Goal: Complete application form

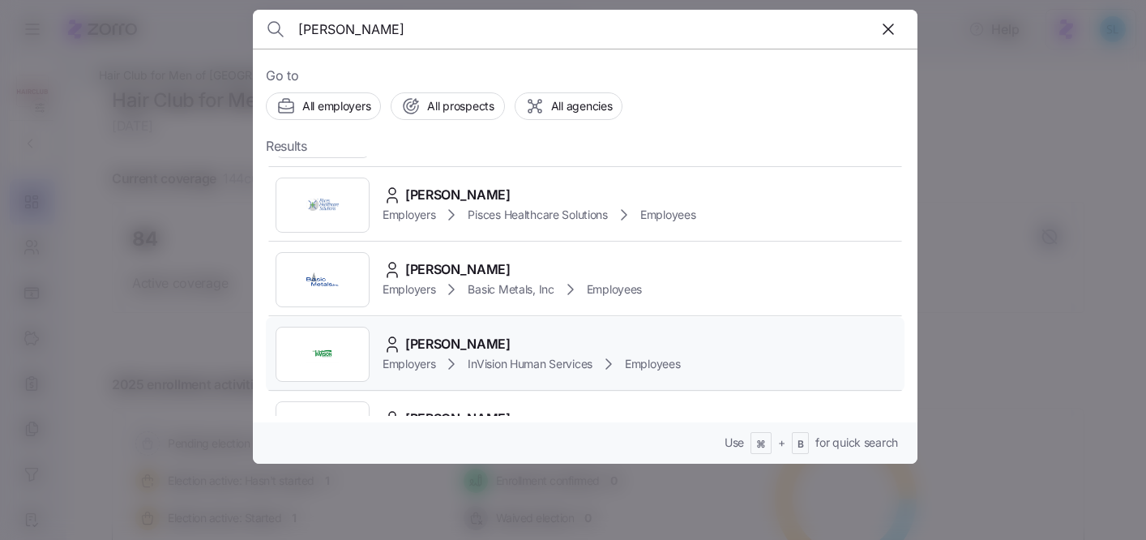
scroll to position [661, 0]
type input "[PERSON_NAME]"
click at [430, 330] on div "[PERSON_NAME] Employers InVision Human Services Employees" at bounding box center [585, 353] width 639 height 75
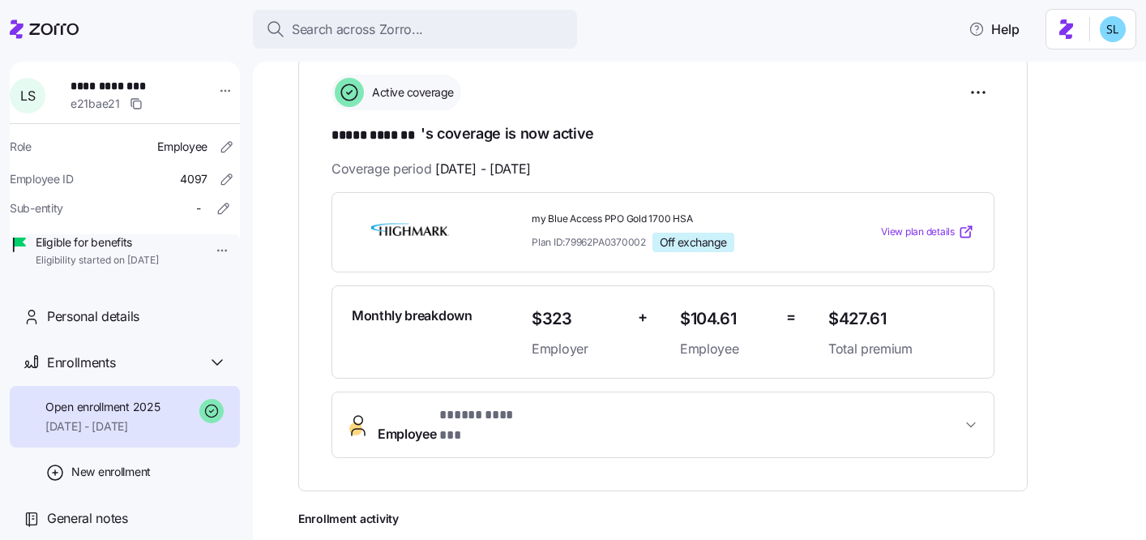
scroll to position [246, 0]
click at [981, 95] on html "**********" at bounding box center [573, 265] width 1146 height 530
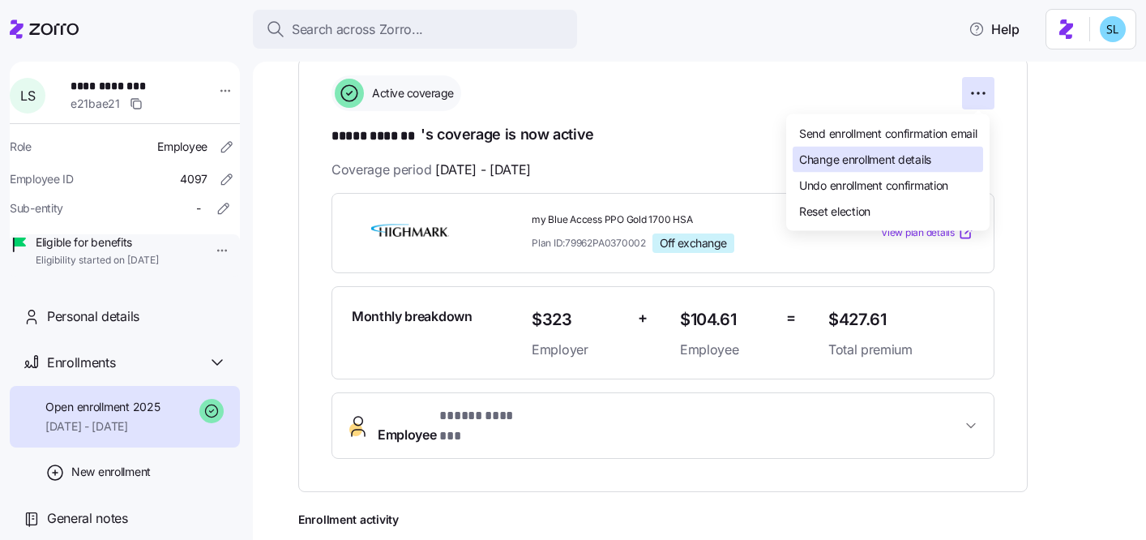
click at [944, 154] on div "Change enrollment details" at bounding box center [888, 160] width 191 height 26
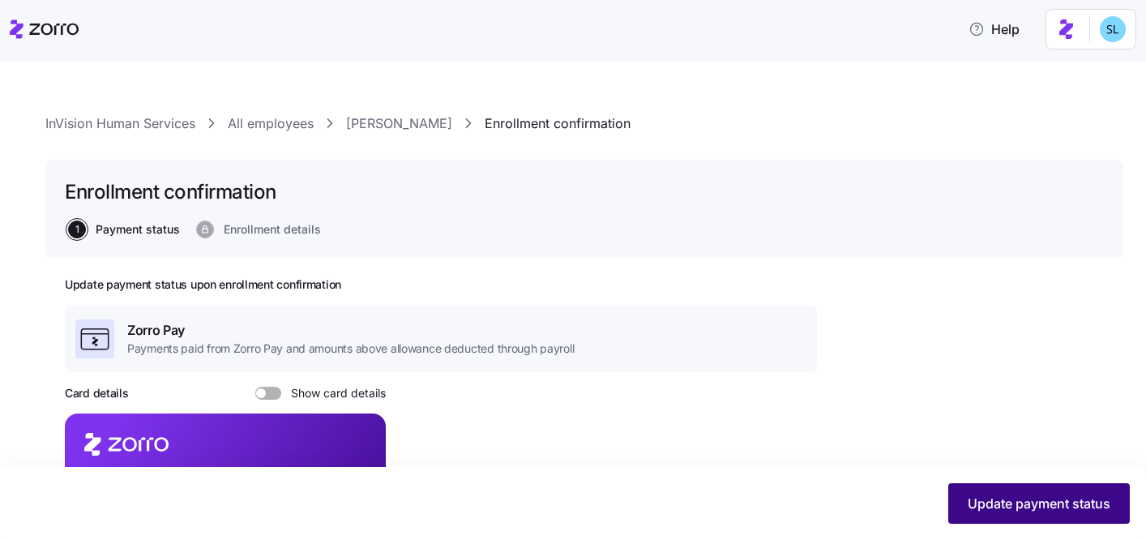
click at [1092, 506] on span "Update payment status" at bounding box center [1039, 503] width 143 height 19
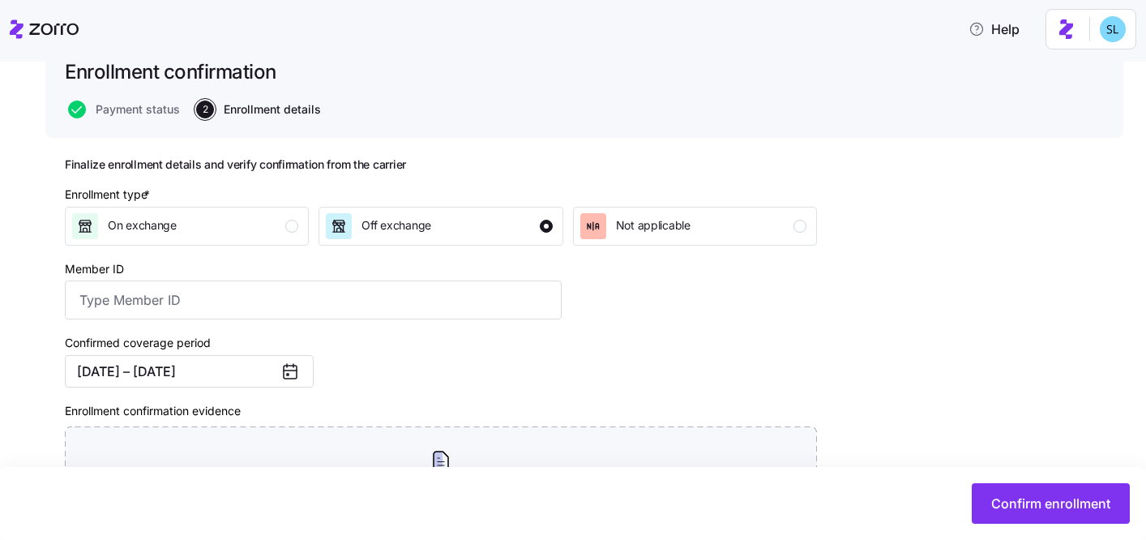
scroll to position [121, 0]
click at [255, 370] on button "[DATE] – [DATE]" at bounding box center [189, 370] width 249 height 32
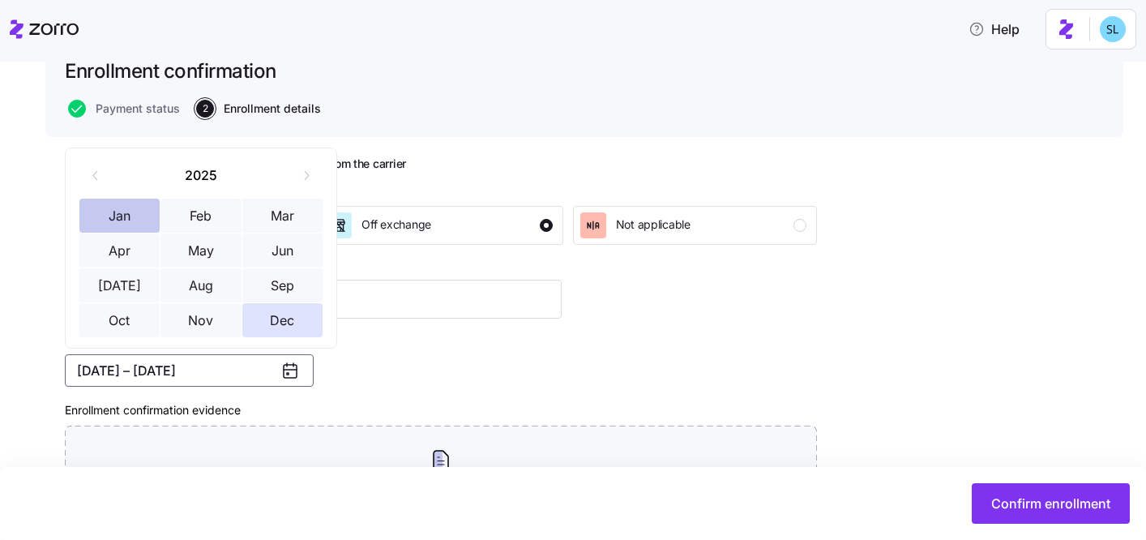
click at [118, 213] on button "Jan" at bounding box center [119, 216] width 81 height 34
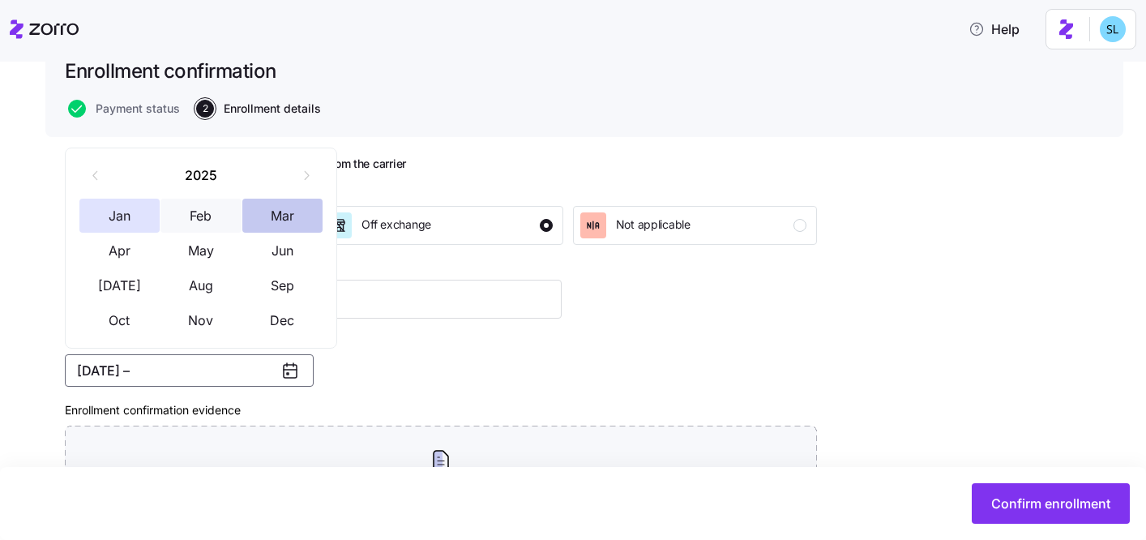
click at [283, 213] on button "Mar" at bounding box center [282, 216] width 81 height 34
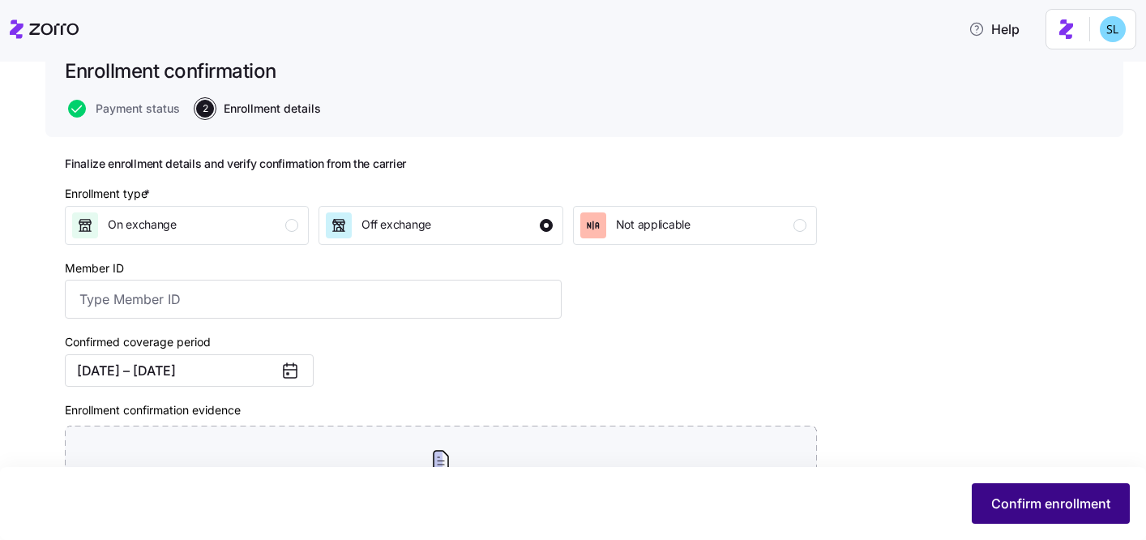
click at [1057, 511] on span "Confirm enrollment" at bounding box center [1050, 503] width 119 height 19
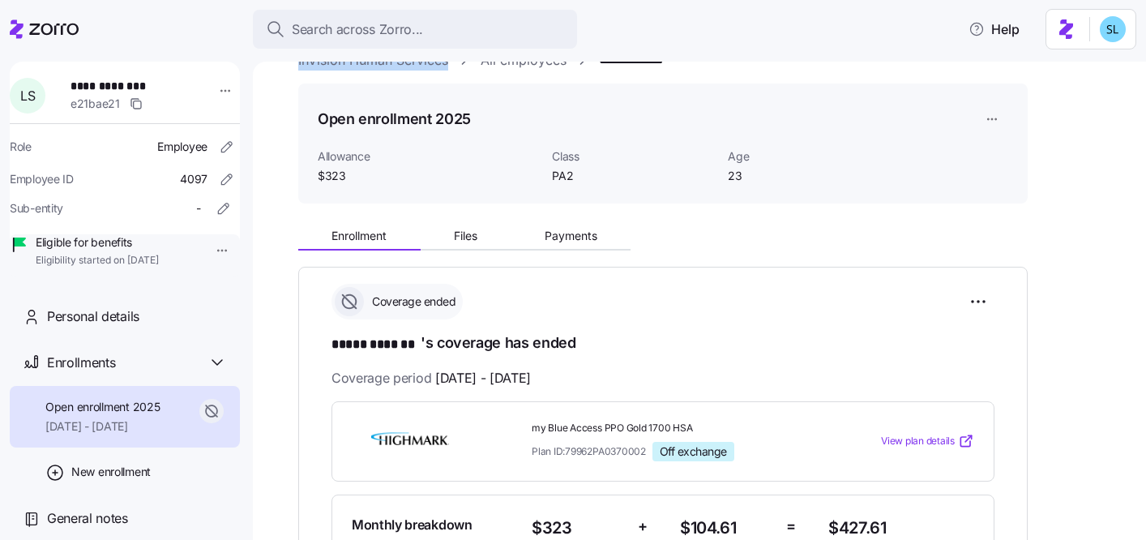
scroll to position [211, 0]
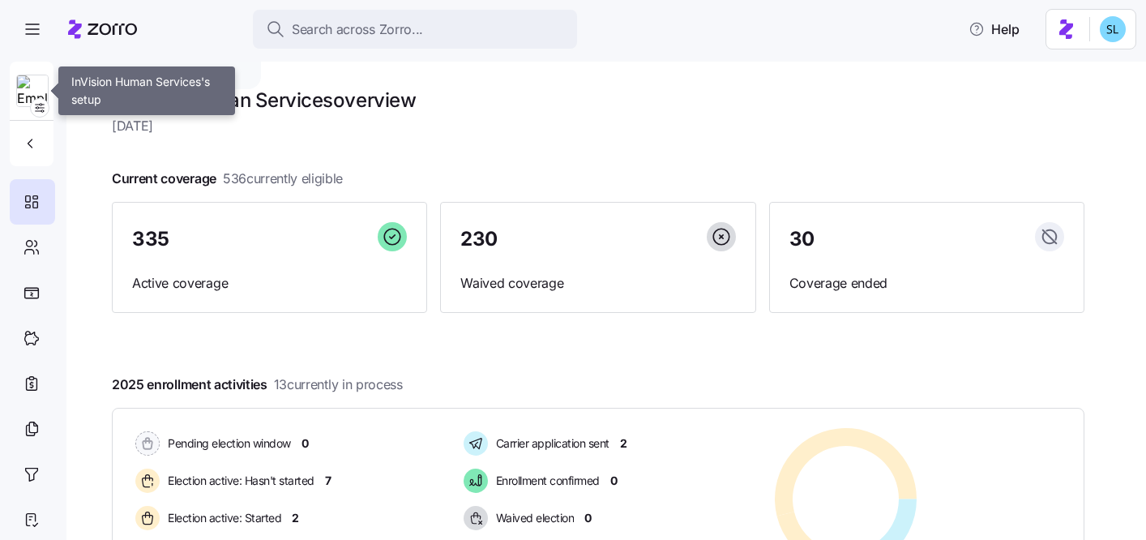
click at [22, 98] on img at bounding box center [32, 91] width 31 height 32
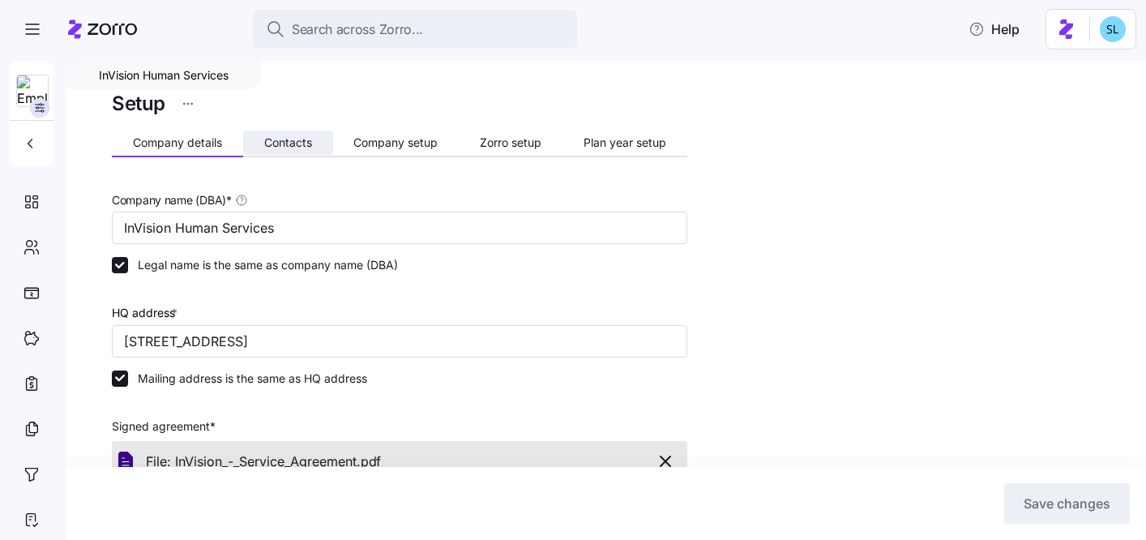
click at [298, 143] on span "Contacts" at bounding box center [288, 142] width 48 height 11
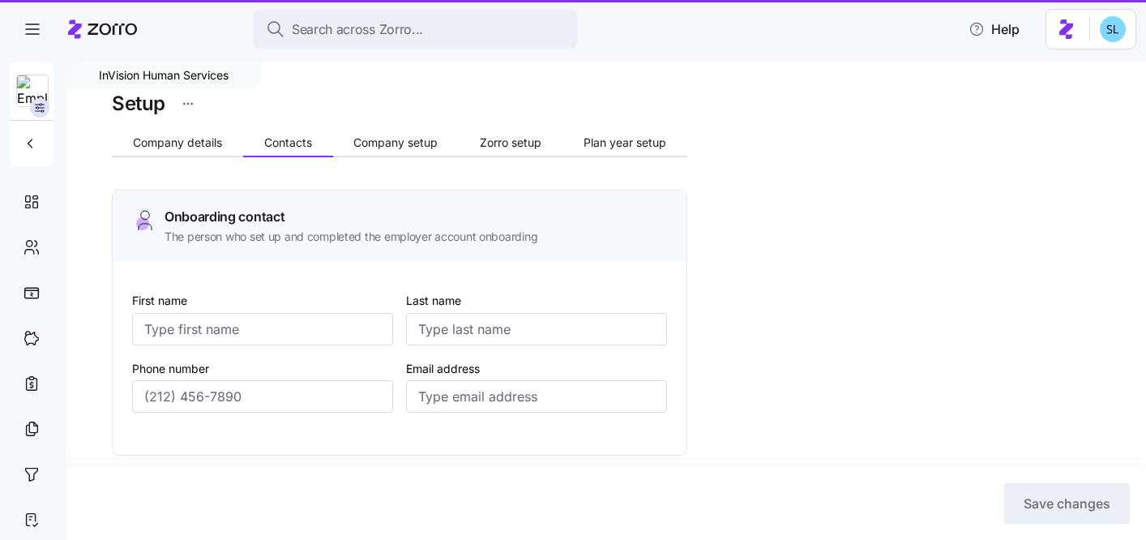
type input "Andrea"
type input "Budkey"
type input "abudkey@invisionhs.org"
type input "Kimberly"
type input "Love"
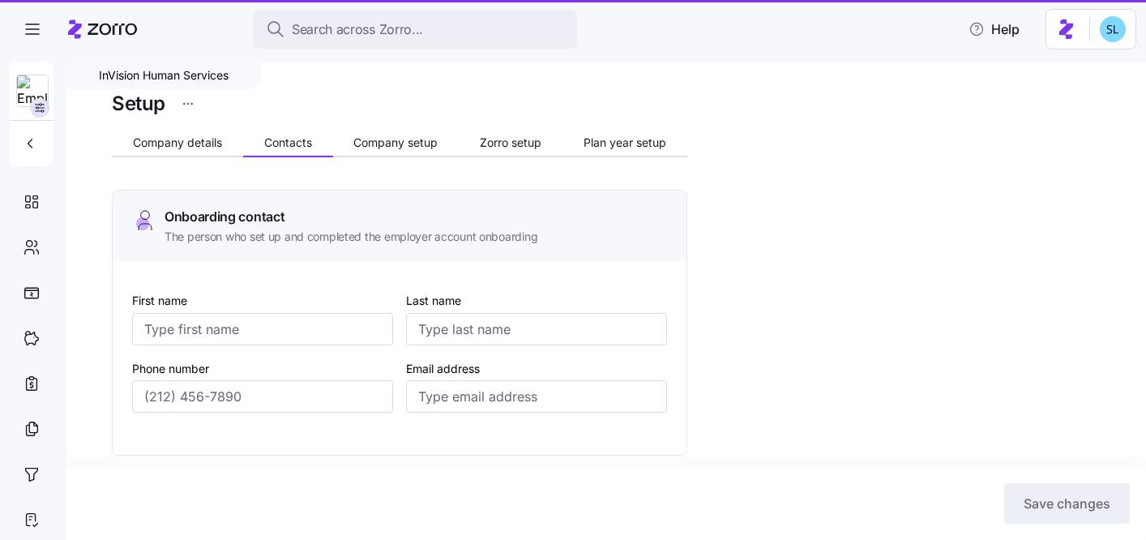
type input "klove@invisionhs.org"
type input "Andra"
type input "Budkey"
type input "abudkey@invisionhs.org"
type input "JR"
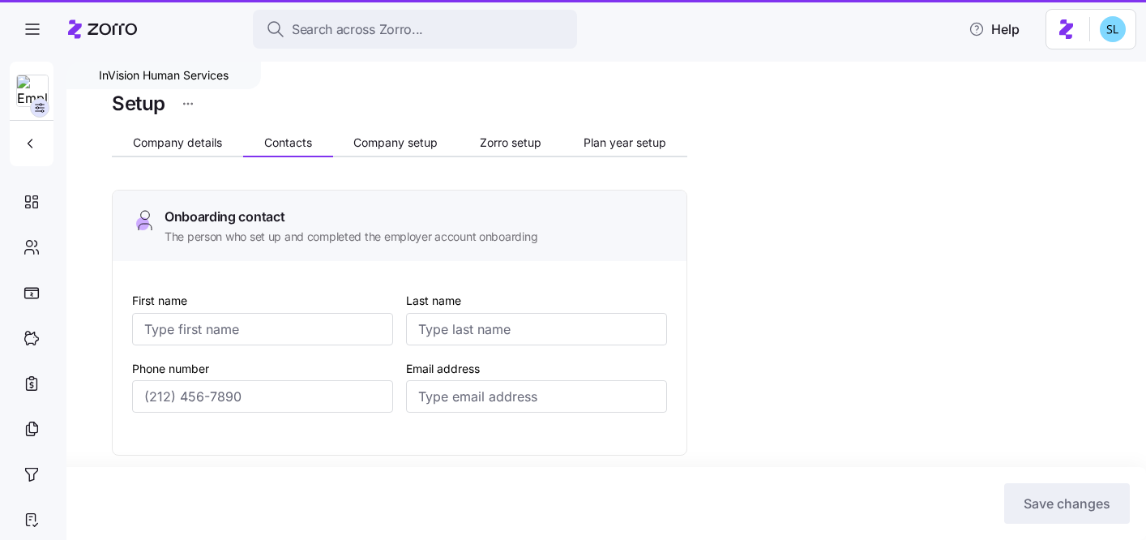
type input "Horne"
type input "jhorne@invisionhs.org"
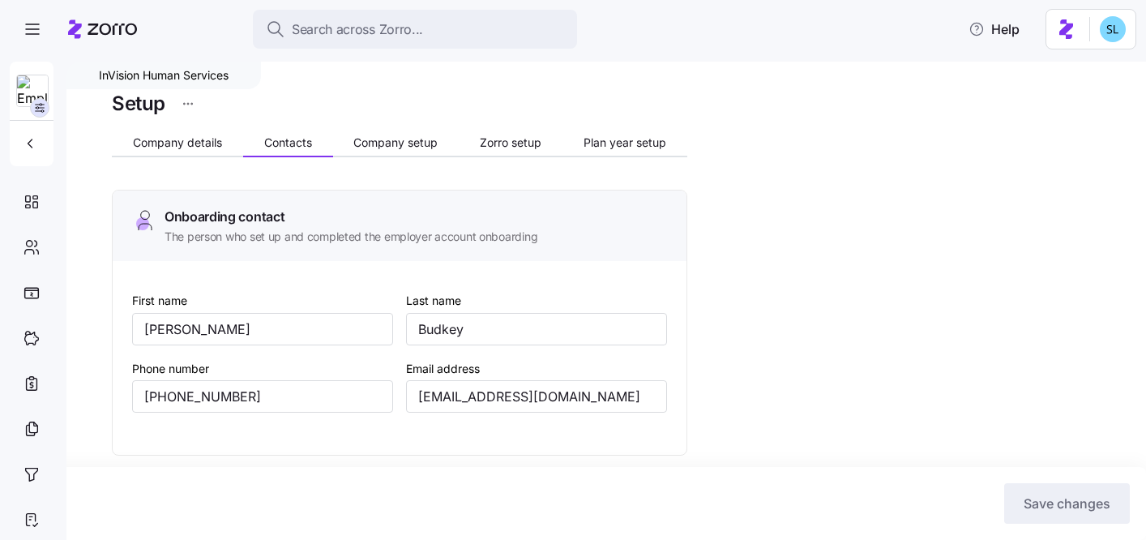
type input "(724) 933-5174"
type input "(724) 933-2972"
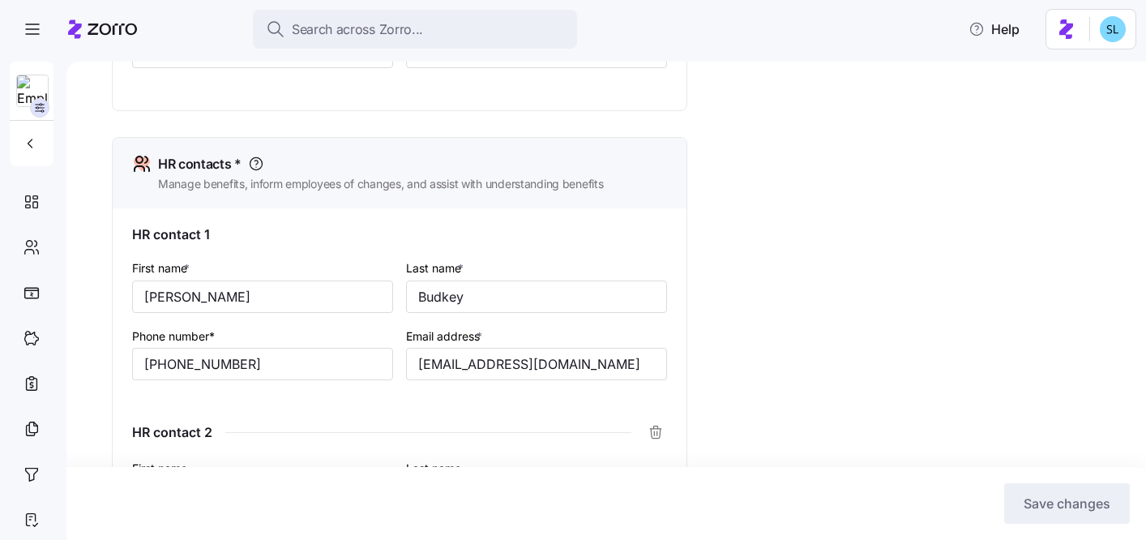
scroll to position [638, 0]
click at [467, 366] on input "abudkey@invisionhs.org" at bounding box center [536, 363] width 261 height 32
click at [177, 298] on input "Andra" at bounding box center [262, 296] width 261 height 32
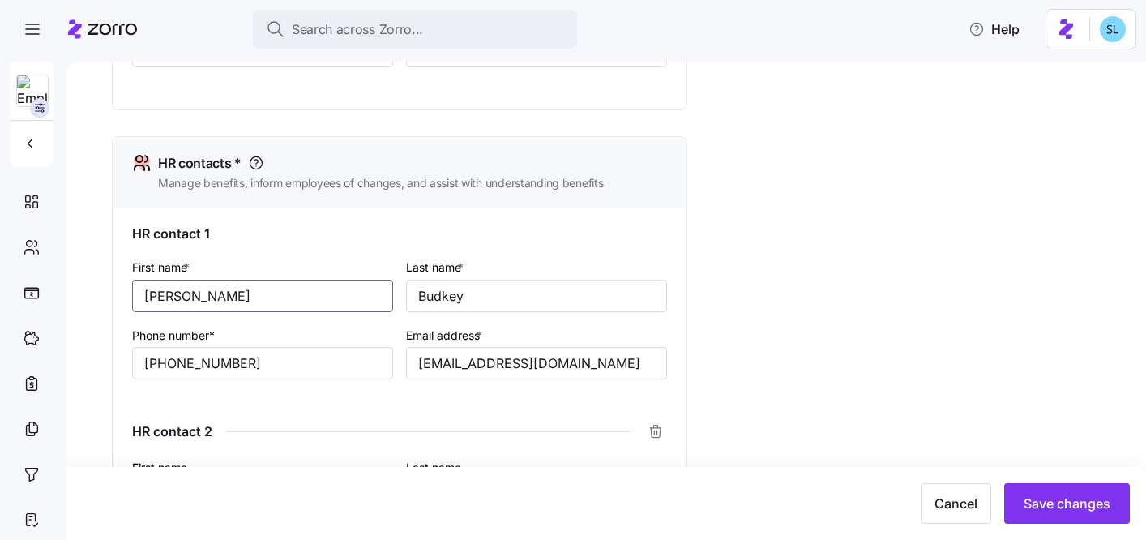
type input "Andrea"
click at [678, 271] on div "HR contact 1 First name * Andrea Last name * Budkey Phone number* (724) 933-517…" at bounding box center [400, 525] width 574 height 635
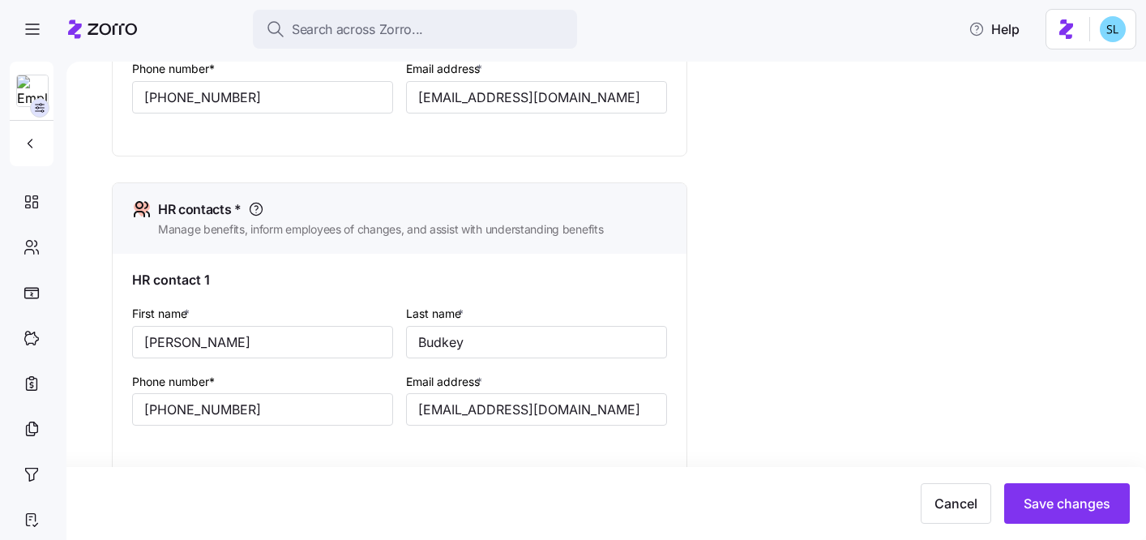
scroll to position [584, 0]
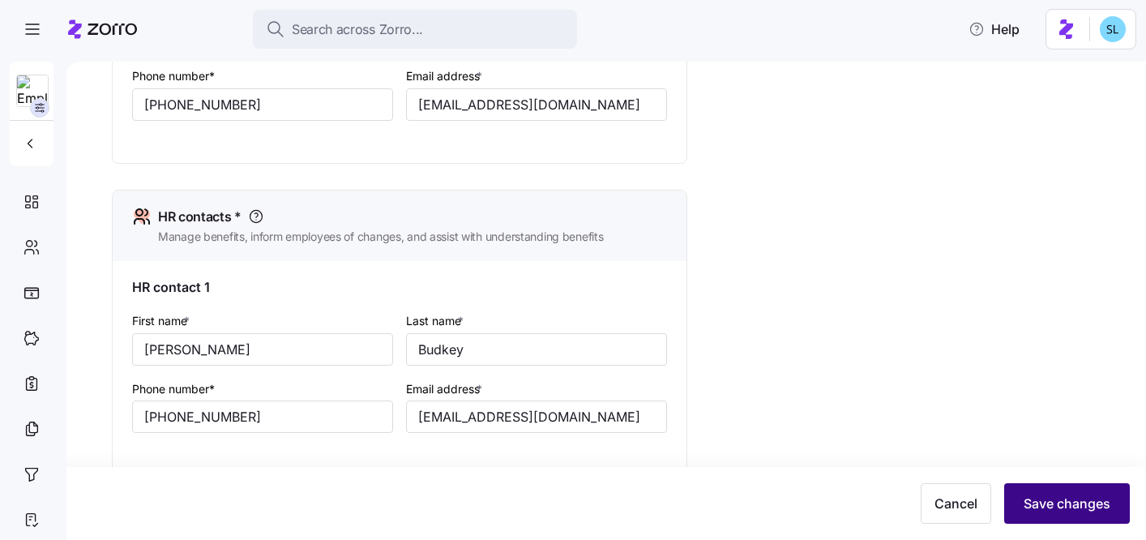
click at [1080, 507] on span "Save changes" at bounding box center [1067, 503] width 87 height 19
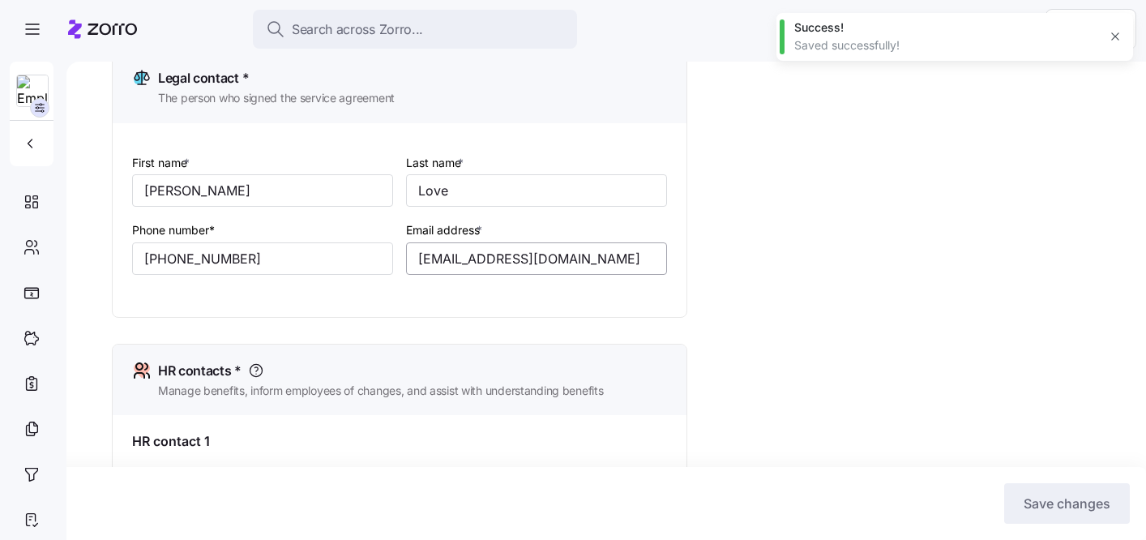
scroll to position [641, 0]
